Goal: Book appointment/travel/reservation

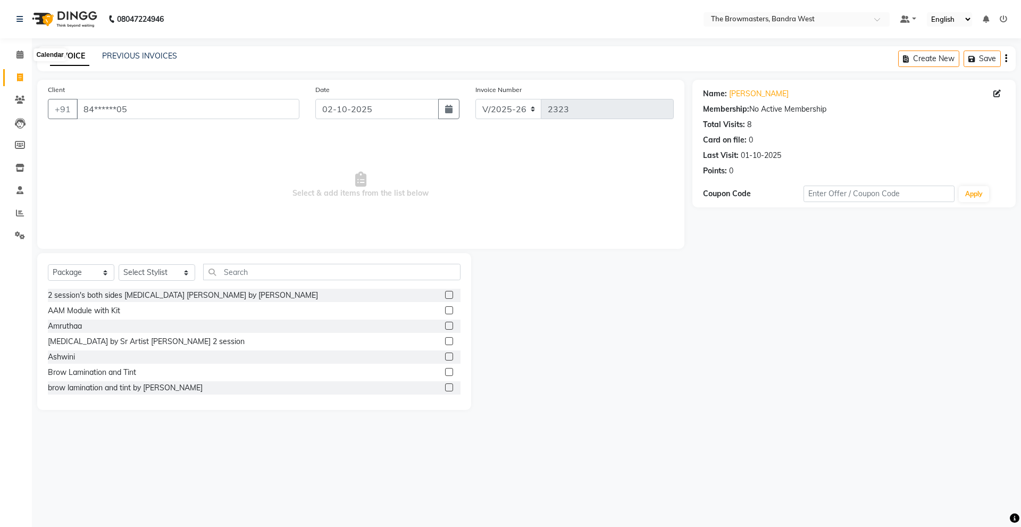
select select "6949"
select select "package"
drag, startPoint x: 0, startPoint y: 0, endPoint x: 17, endPoint y: 52, distance: 54.3
click at [17, 52] on icon at bounding box center [19, 55] width 7 height 8
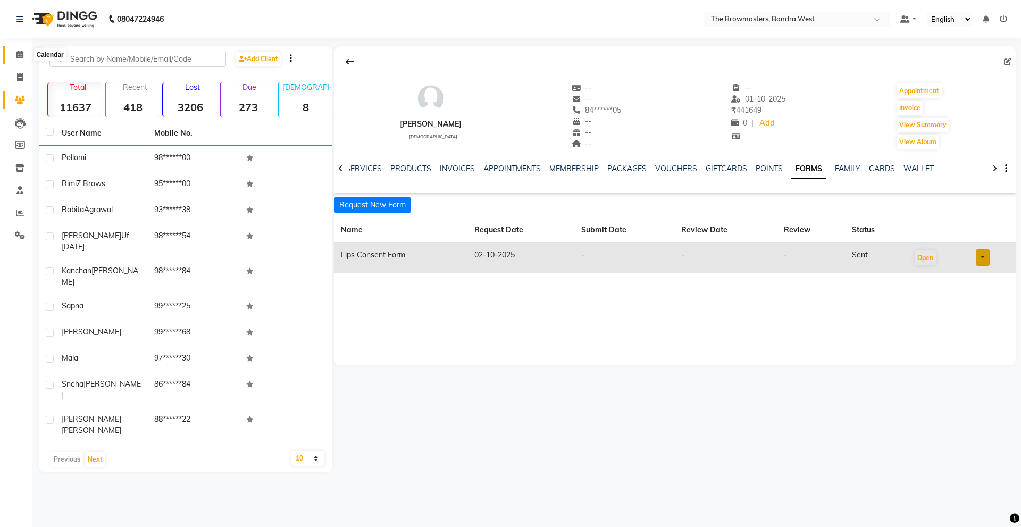
click at [20, 57] on icon at bounding box center [19, 55] width 7 height 8
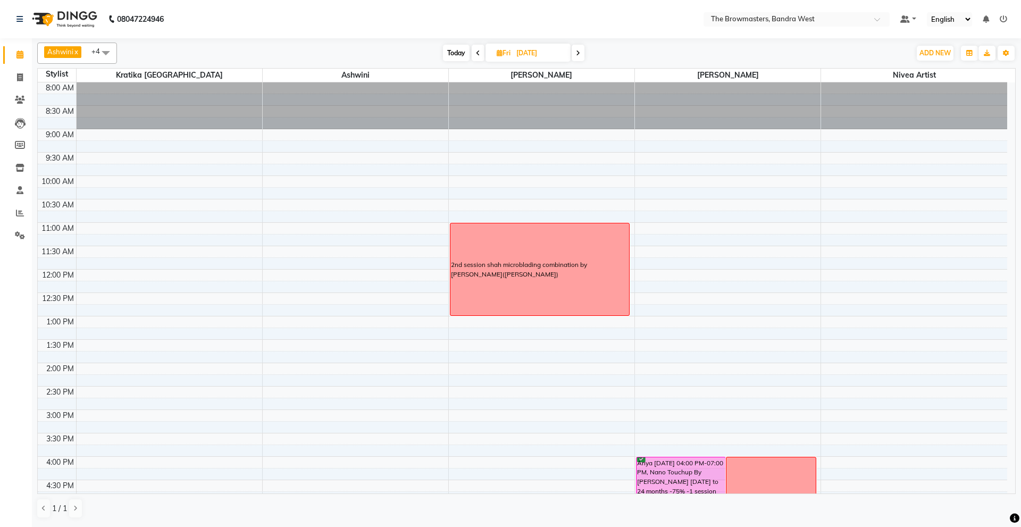
click at [536, 55] on input "[DATE]" at bounding box center [539, 53] width 53 height 16
select select "10"
select select "2025"
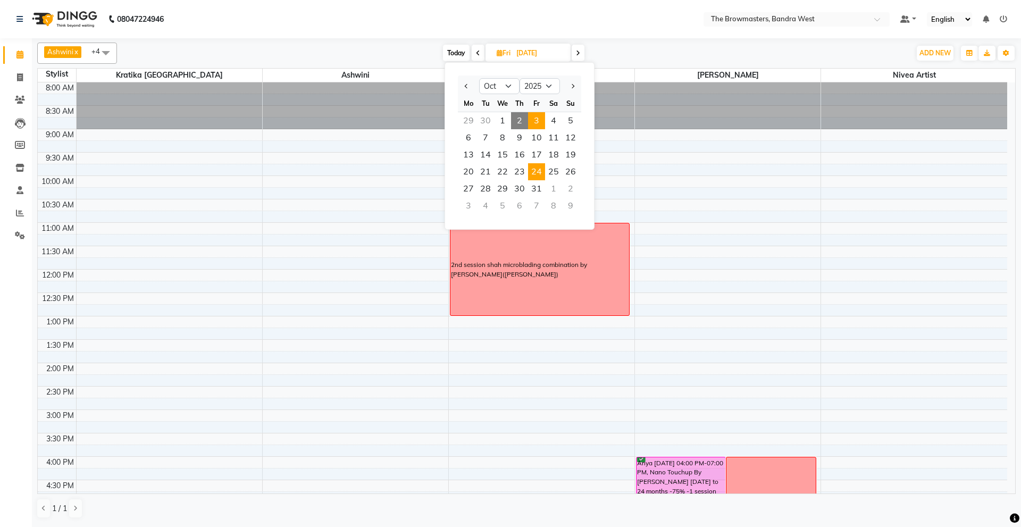
click at [534, 118] on span "3" at bounding box center [536, 120] width 17 height 17
type input "03-10-2025"
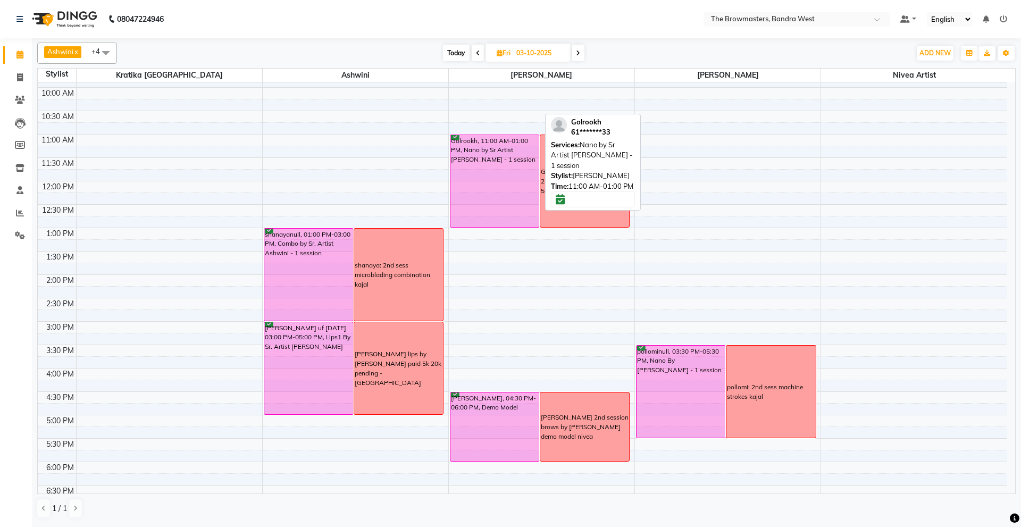
scroll to position [106, 0]
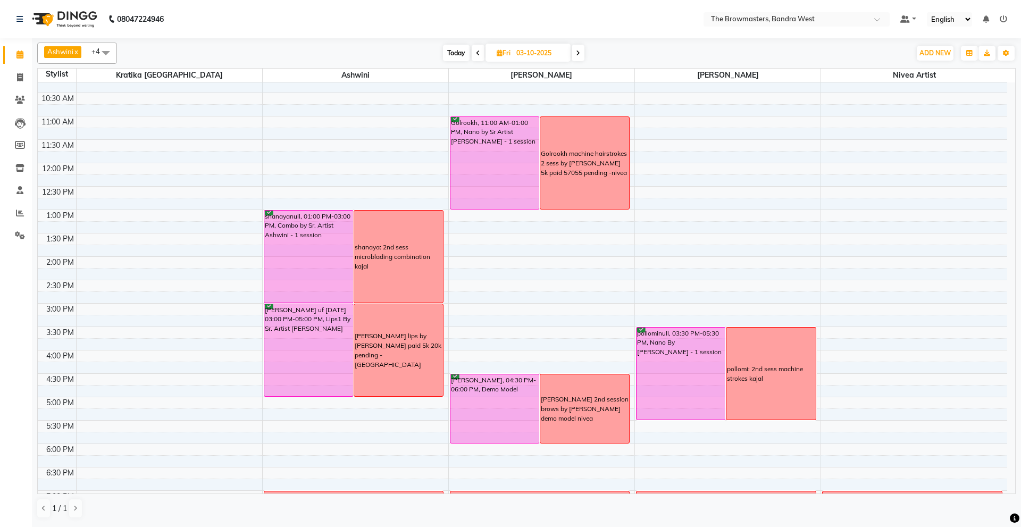
click at [535, 54] on input "03-10-2025" at bounding box center [539, 53] width 53 height 16
select select "10"
select select "2025"
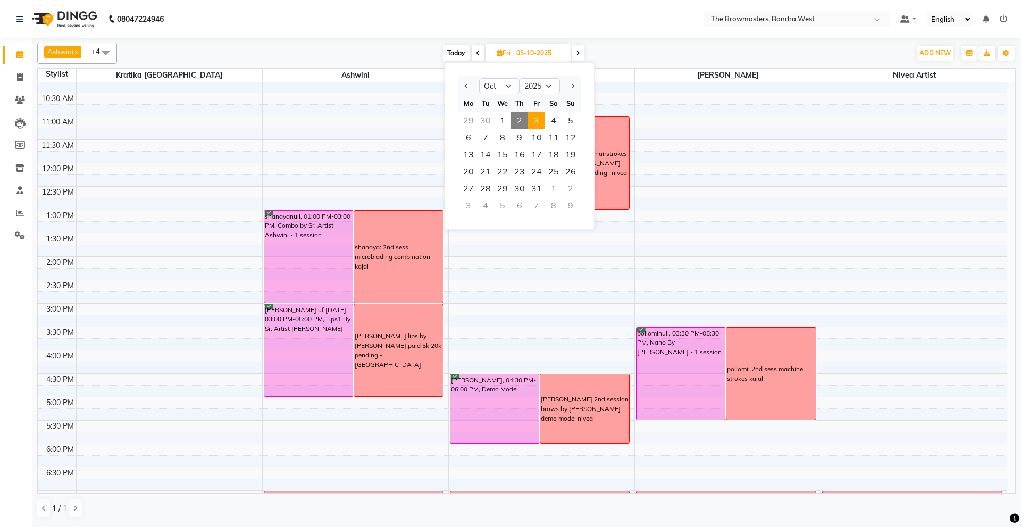
click at [537, 124] on span "3" at bounding box center [536, 120] width 17 height 17
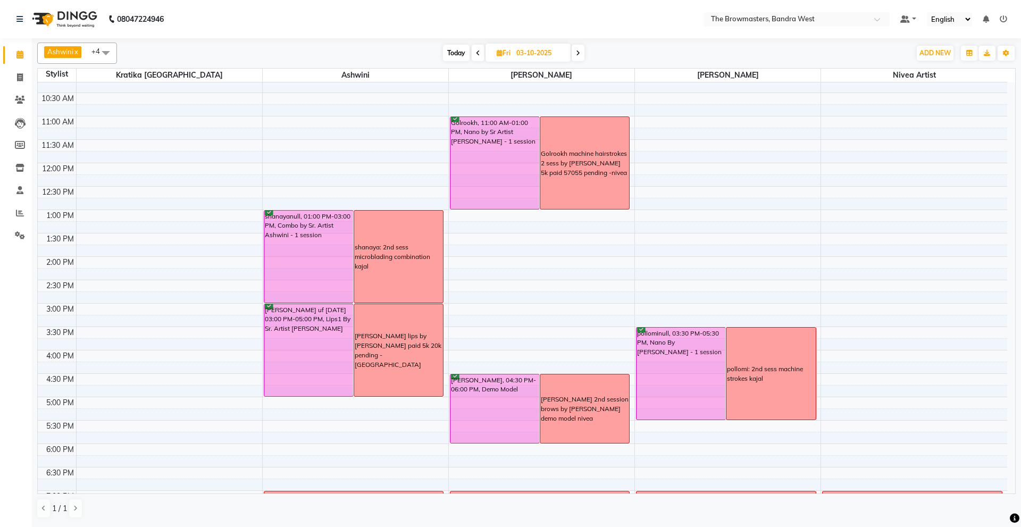
click at [533, 47] on input "03-10-2025" at bounding box center [539, 53] width 53 height 16
select select "10"
select select "2025"
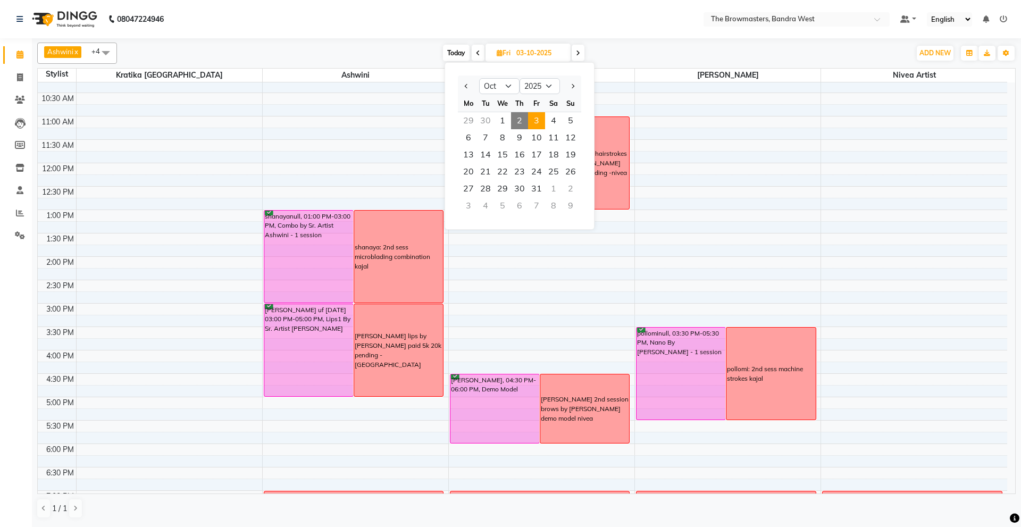
click at [519, 116] on span "2" at bounding box center [519, 120] width 17 height 17
type input "02-10-2025"
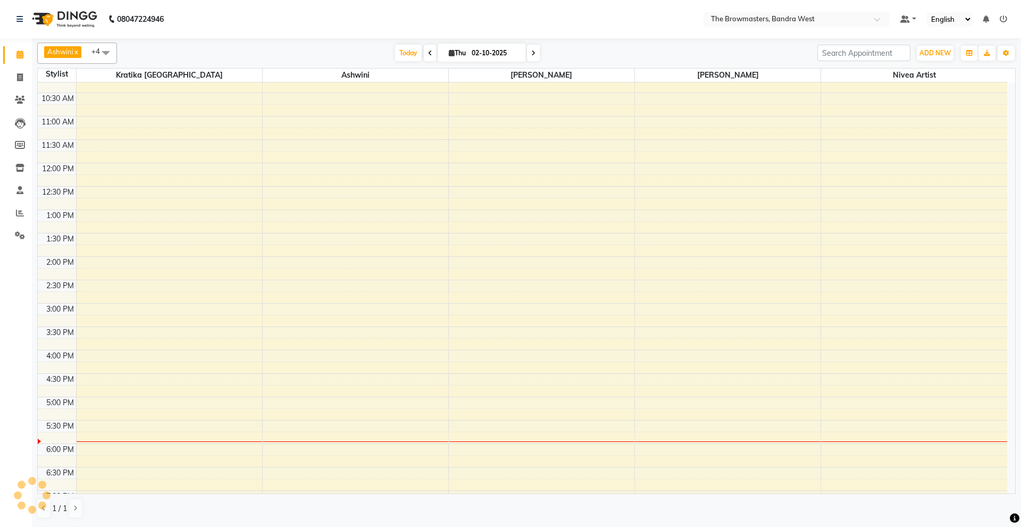
scroll to position [197, 0]
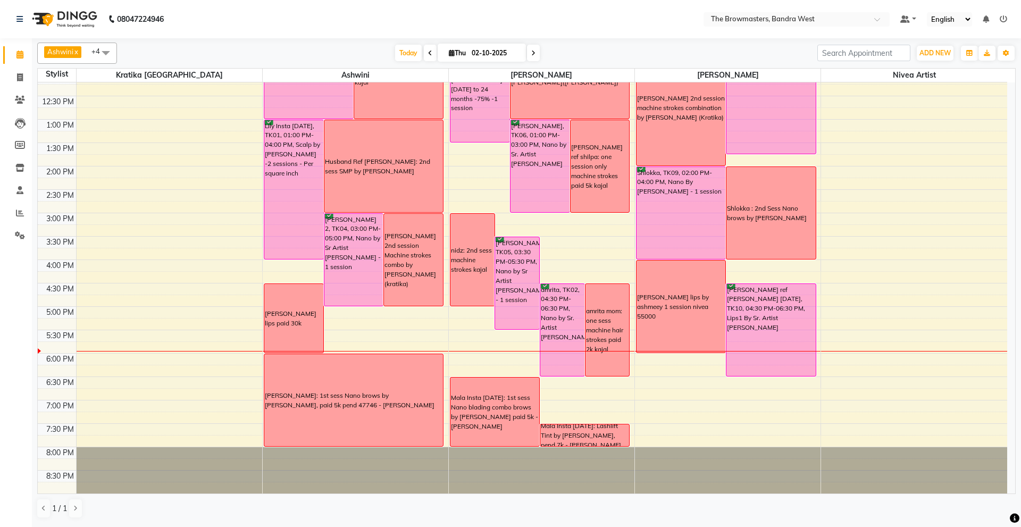
click at [506, 48] on input "02-10-2025" at bounding box center [495, 53] width 53 height 16
select select "10"
select select "2025"
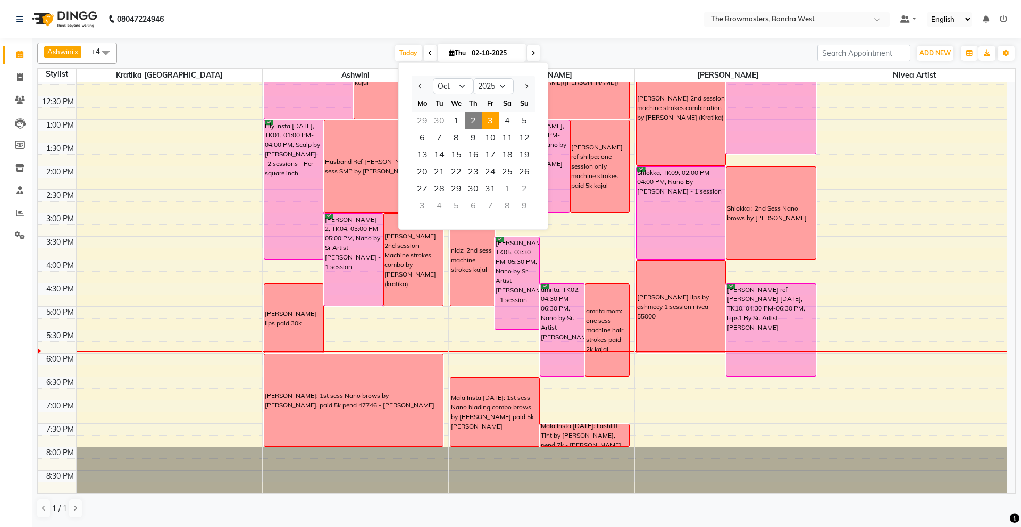
click at [491, 114] on span "3" at bounding box center [490, 120] width 17 height 17
type input "03-10-2025"
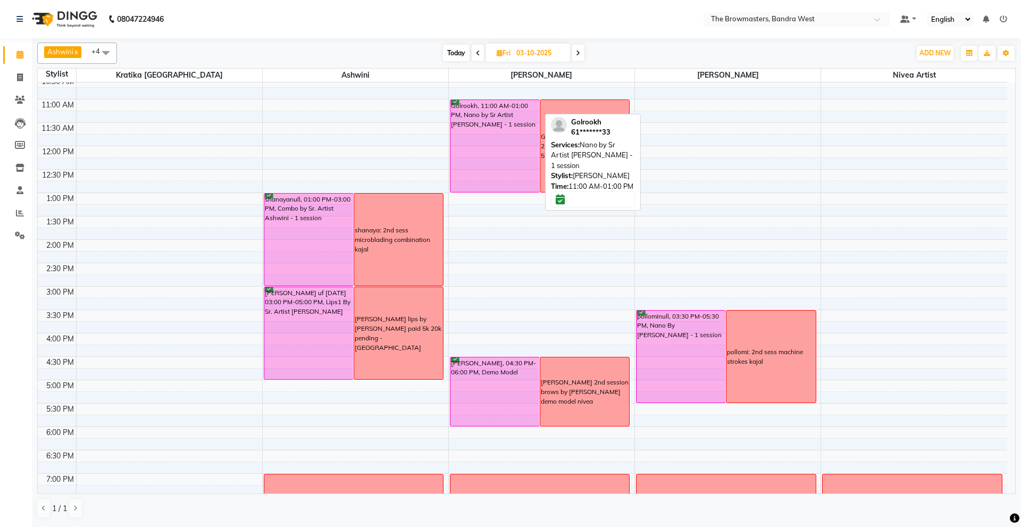
scroll to position [123, 0]
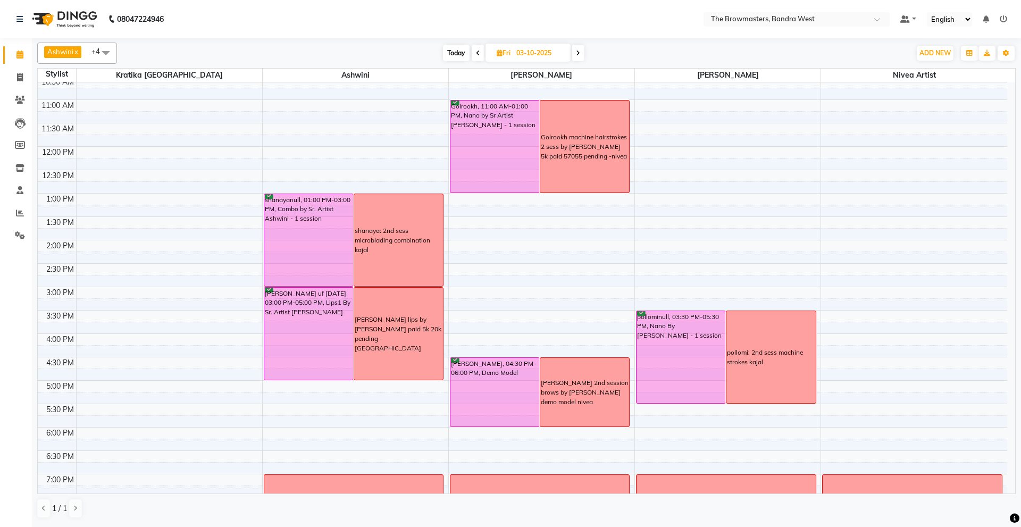
click at [523, 53] on input "03-10-2025" at bounding box center [539, 53] width 53 height 16
select select "10"
select select "2025"
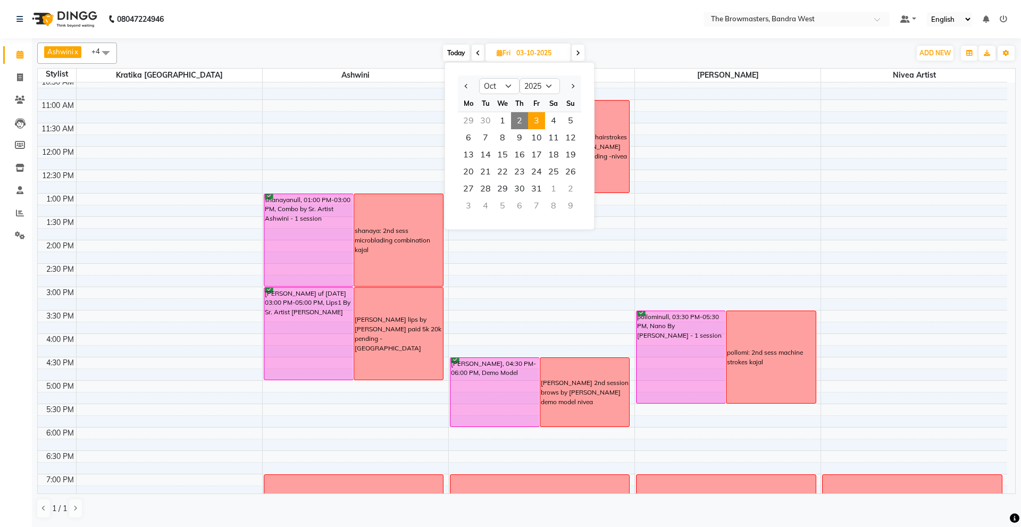
click at [518, 122] on span "2" at bounding box center [519, 120] width 17 height 17
type input "02-10-2025"
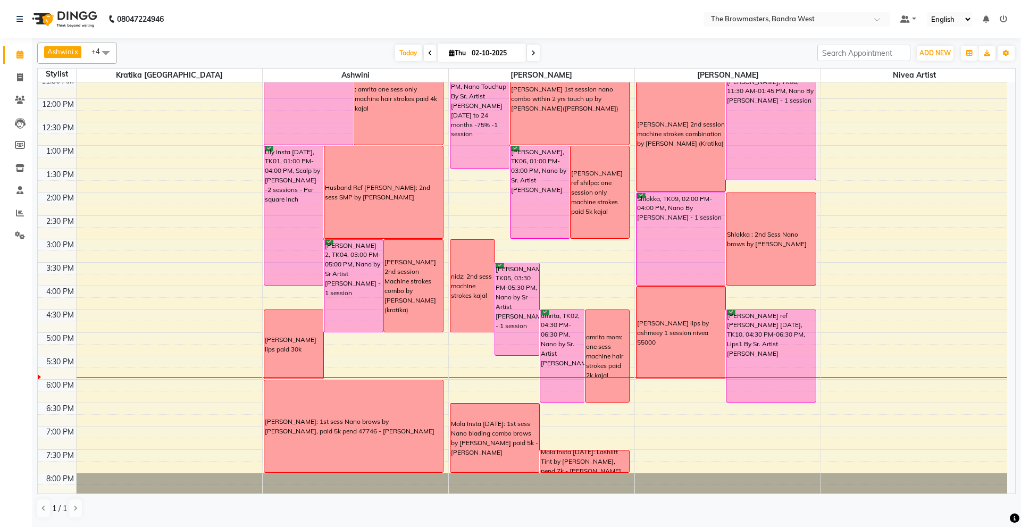
scroll to position [197, 0]
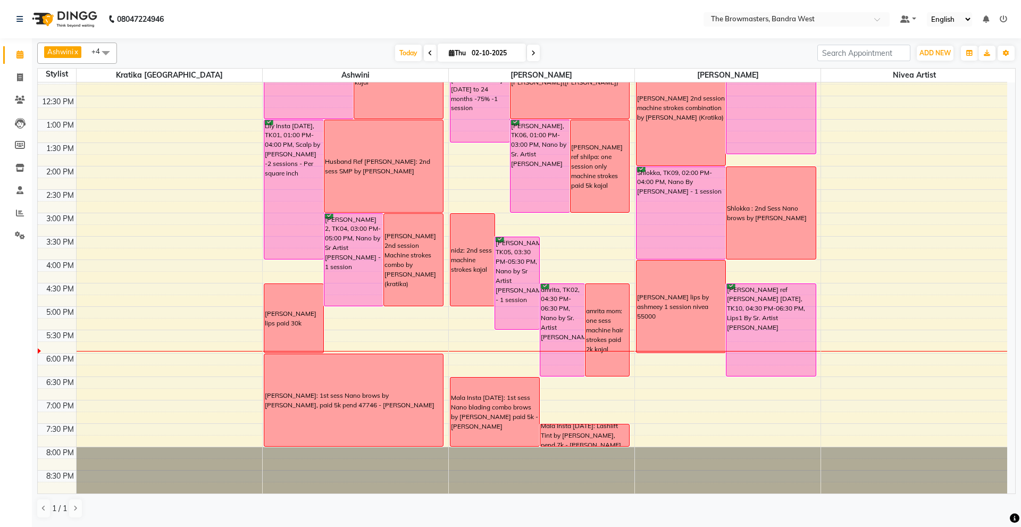
click at [484, 47] on input "02-10-2025" at bounding box center [495, 53] width 53 height 16
select select "10"
select select "2025"
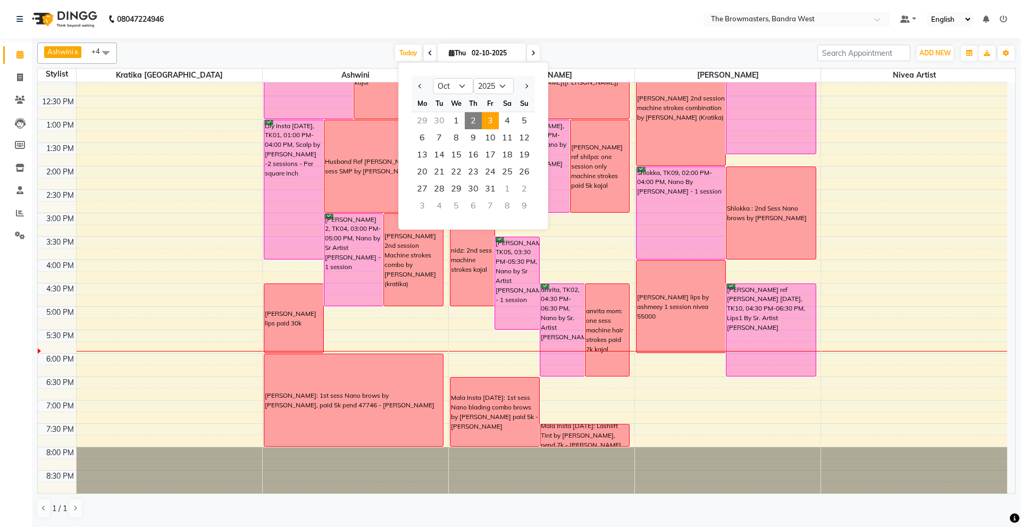
click at [498, 117] on span "3" at bounding box center [490, 120] width 17 height 17
type input "03-10-2025"
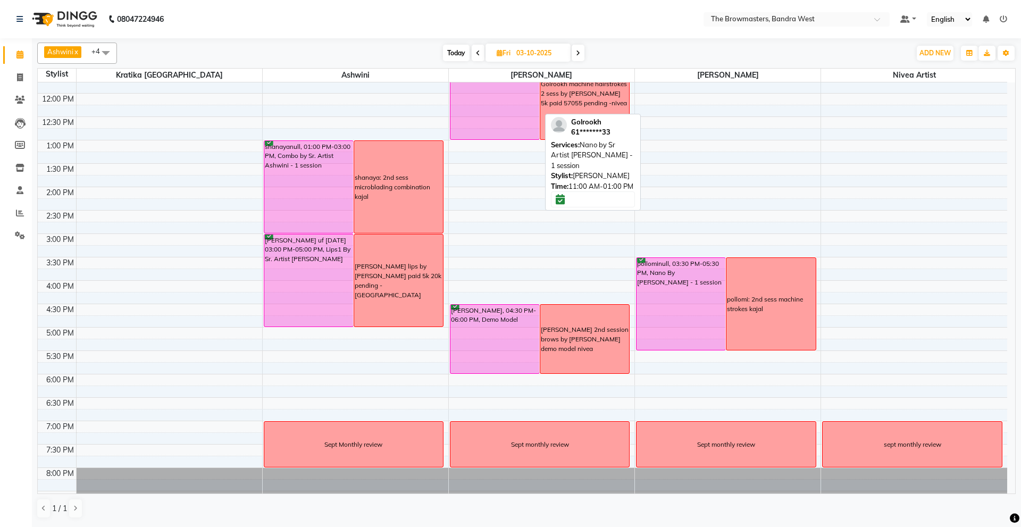
scroll to position [180, 0]
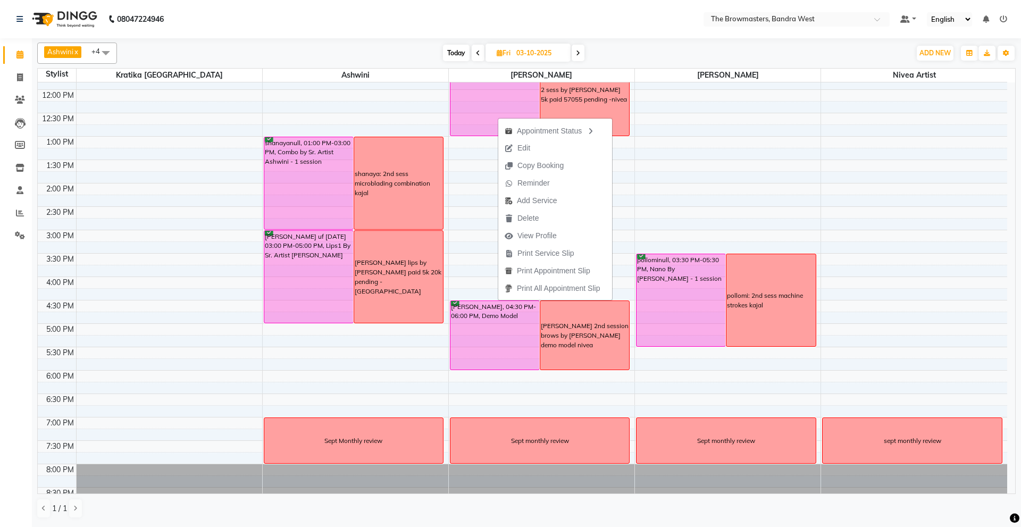
click at [498, 117] on div "Appointment Status Edit Copy Booking Reminder Add Service [GEOGRAPHIC_DATA] Vie…" at bounding box center [555, 208] width 115 height 183
click at [492, 120] on div "Golrookh, 11:00 AM-01:00 PM, Nano by Sr Artist [PERSON_NAME] - 1 session" at bounding box center [494, 90] width 89 height 92
select select "6"
